Goal: Transaction & Acquisition: Purchase product/service

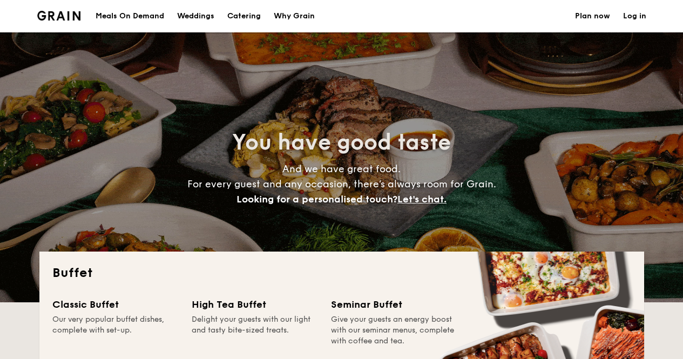
select select
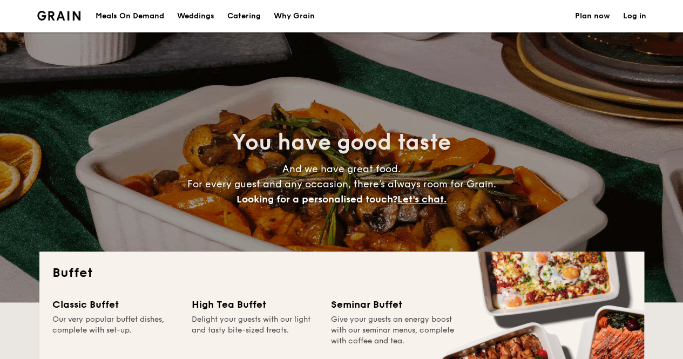
click at [638, 14] on link "Log in" at bounding box center [634, 16] width 23 height 32
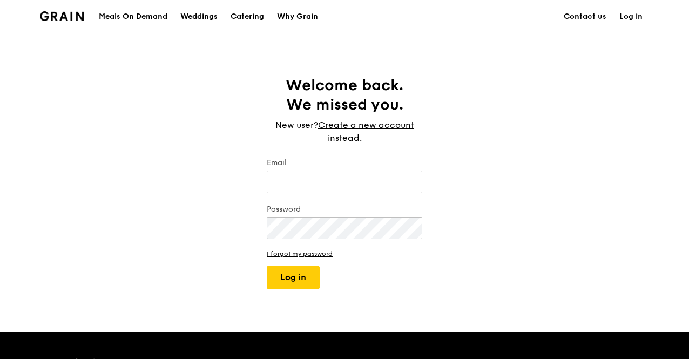
click at [288, 180] on input "Email" at bounding box center [345, 182] width 156 height 23
type input "[EMAIL_ADDRESS][DOMAIN_NAME]"
click at [267, 266] on button "Log in" at bounding box center [293, 277] width 53 height 23
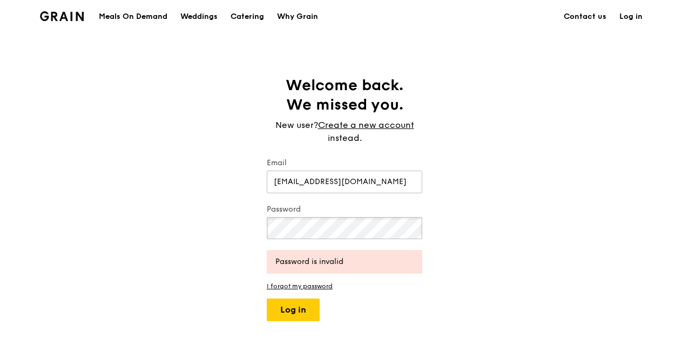
click at [252, 227] on div "Welcome back. We missed you. New user? Create a new account instead. Email [EMA…" at bounding box center [344, 199] width 689 height 246
click at [288, 309] on button "Log in" at bounding box center [293, 310] width 53 height 23
click at [262, 230] on div "Welcome back. We missed you. New user? Create a new account instead. Email [EMA…" at bounding box center [344, 199] width 173 height 246
click at [267, 299] on button "Log in" at bounding box center [293, 310] width 53 height 23
click at [238, 228] on div "Welcome back. We missed you. New user? Create a new account instead. Email [EMA…" at bounding box center [344, 199] width 689 height 246
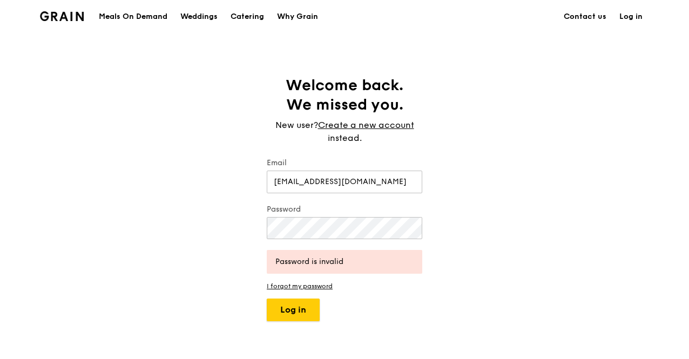
click at [299, 307] on button "Log in" at bounding box center [293, 310] width 53 height 23
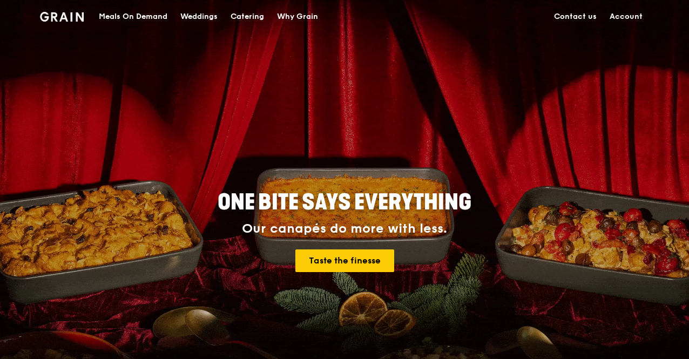
click at [137, 14] on div "Meals On Demand" at bounding box center [133, 17] width 69 height 32
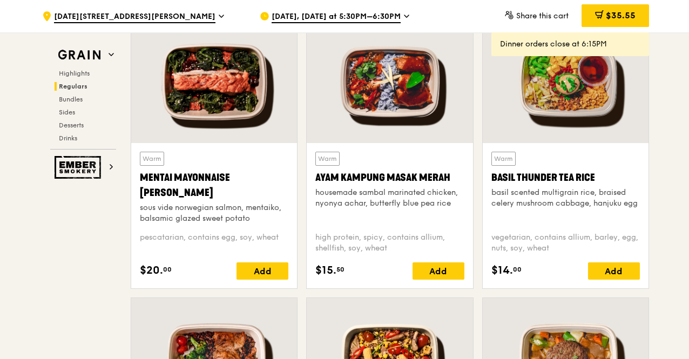
scroll to position [972, 0]
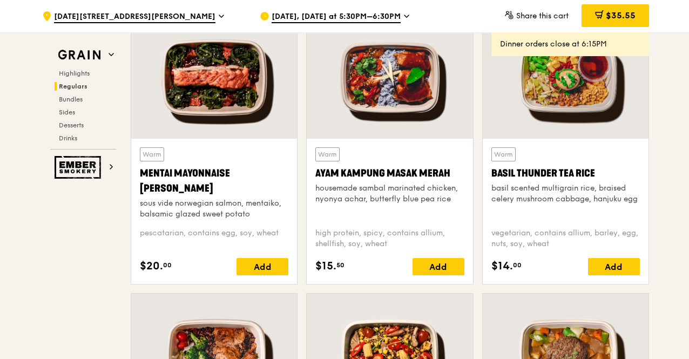
click at [441, 266] on div "Add" at bounding box center [439, 266] width 52 height 17
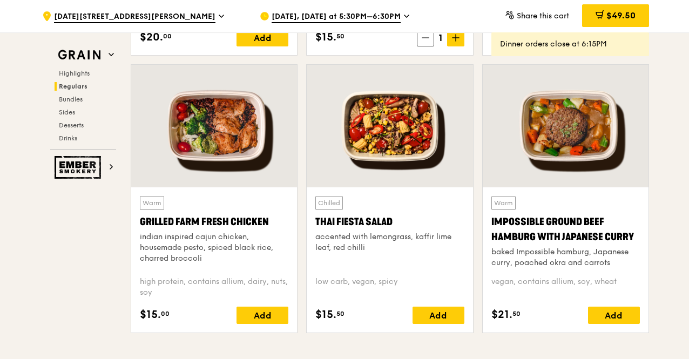
scroll to position [1242, 0]
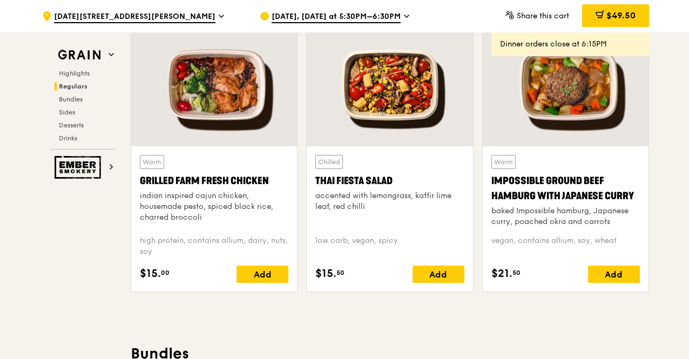
click at [265, 272] on div "Add" at bounding box center [263, 274] width 52 height 17
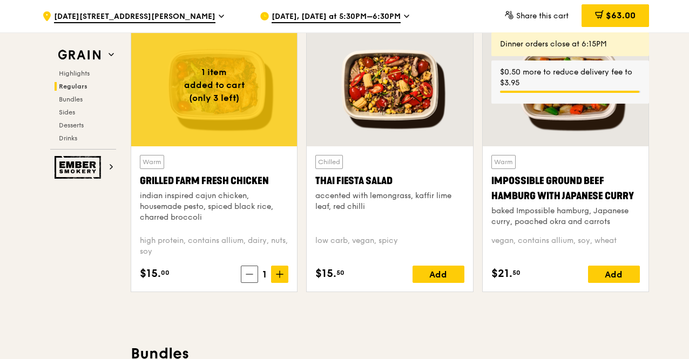
click at [612, 9] on div "$63.00" at bounding box center [616, 15] width 68 height 23
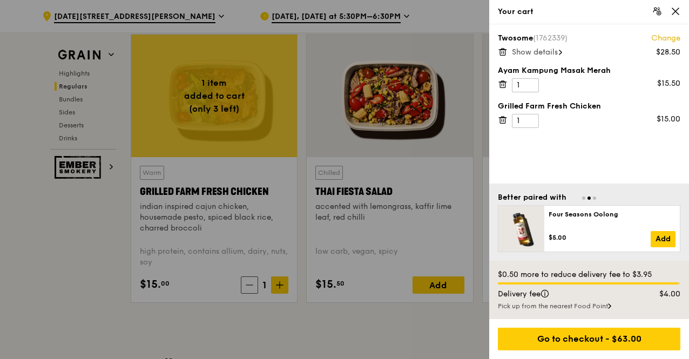
scroll to position [1220, 0]
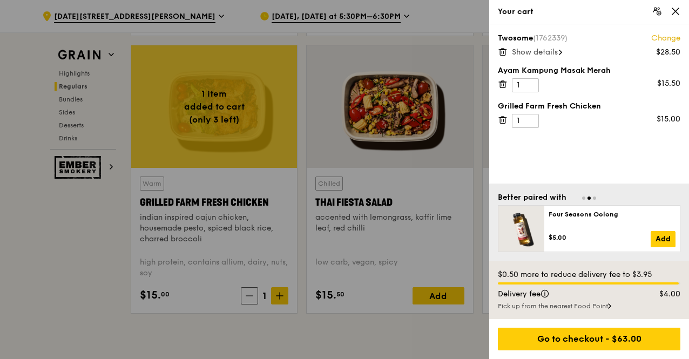
click at [502, 50] on icon at bounding box center [503, 52] width 10 height 10
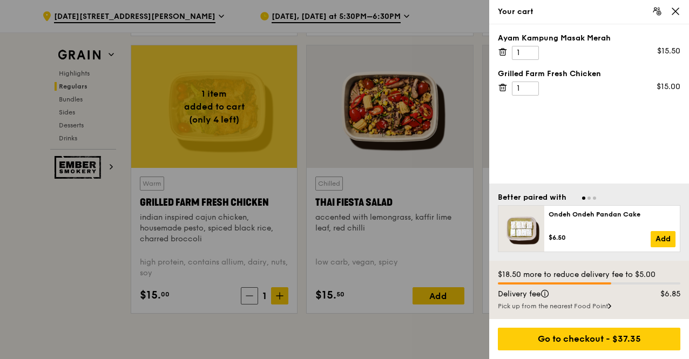
click at [608, 336] on div "Go to checkout - $37.35" at bounding box center [589, 339] width 183 height 23
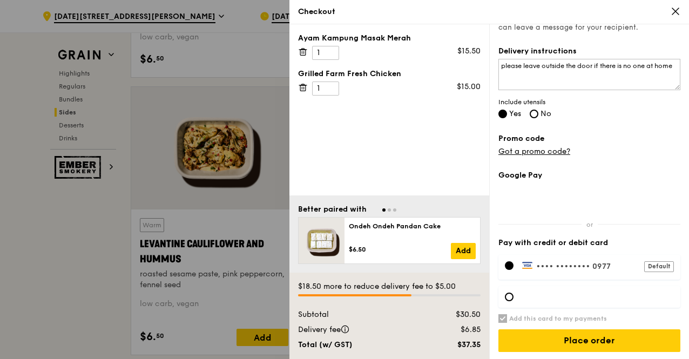
scroll to position [2732, 0]
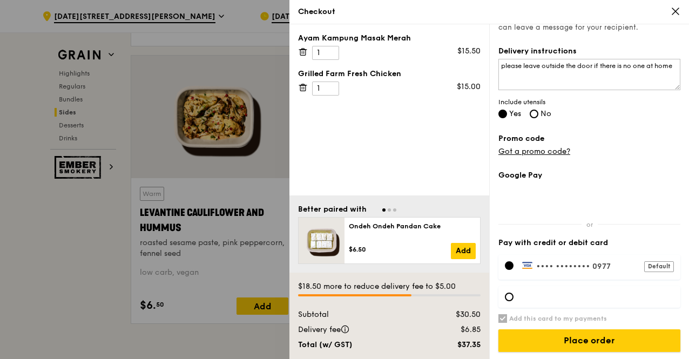
click at [597, 341] on input "Place order" at bounding box center [589, 340] width 182 height 23
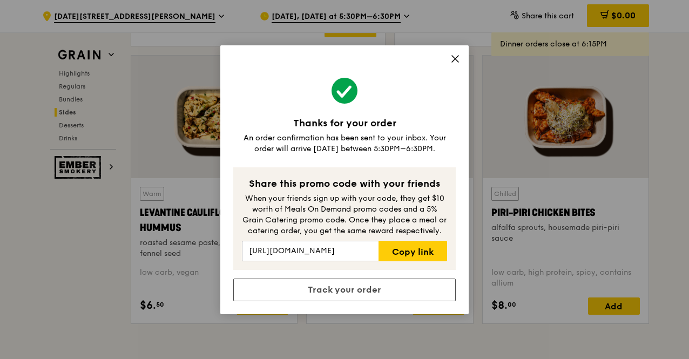
drag, startPoint x: 455, startPoint y: 57, endPoint x: 462, endPoint y: 64, distance: 10.3
click at [458, 60] on icon at bounding box center [455, 59] width 10 height 10
